Goal: Information Seeking & Learning: Learn about a topic

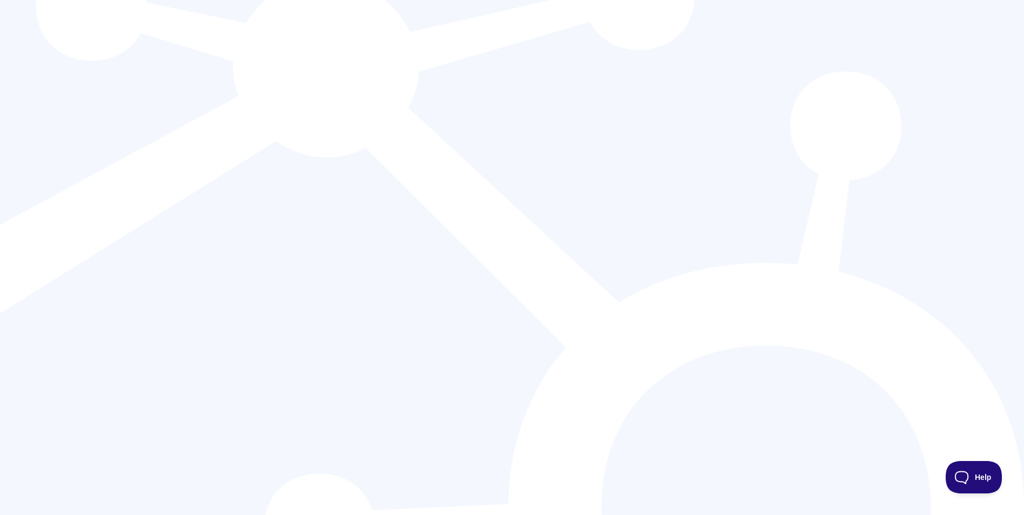
scroll to position [162, 0]
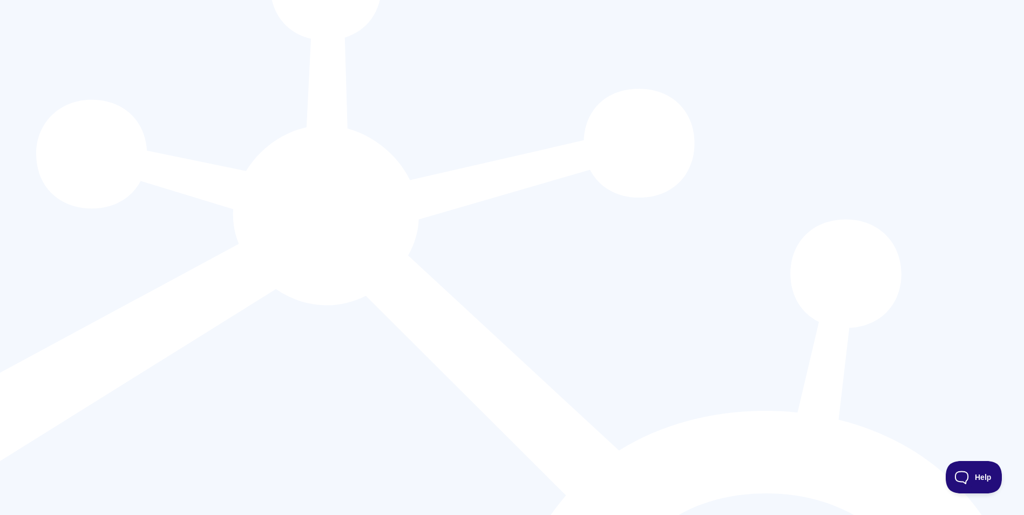
scroll to position [54, 0]
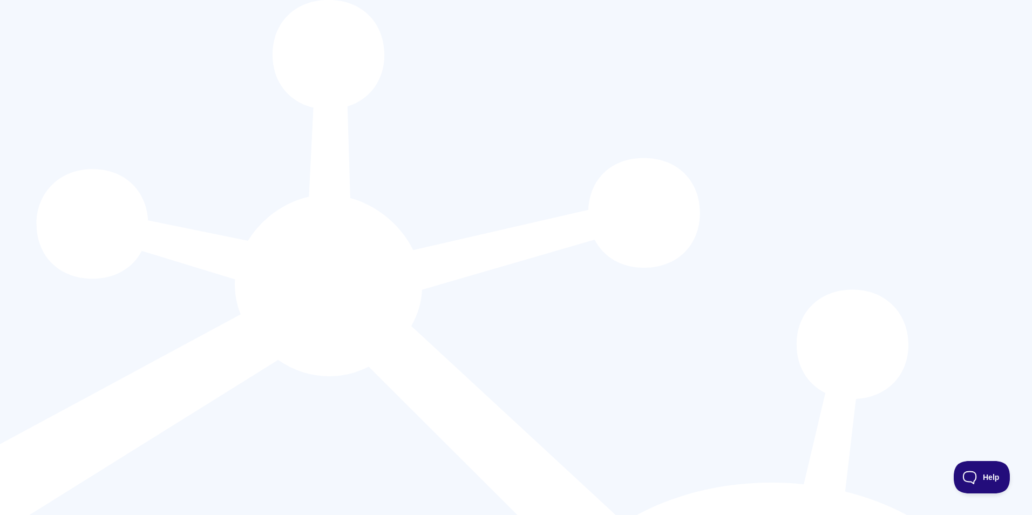
drag, startPoint x: 317, startPoint y: 491, endPoint x: 938, endPoint y: 321, distance: 643.8
